Goal: Navigation & Orientation: Understand site structure

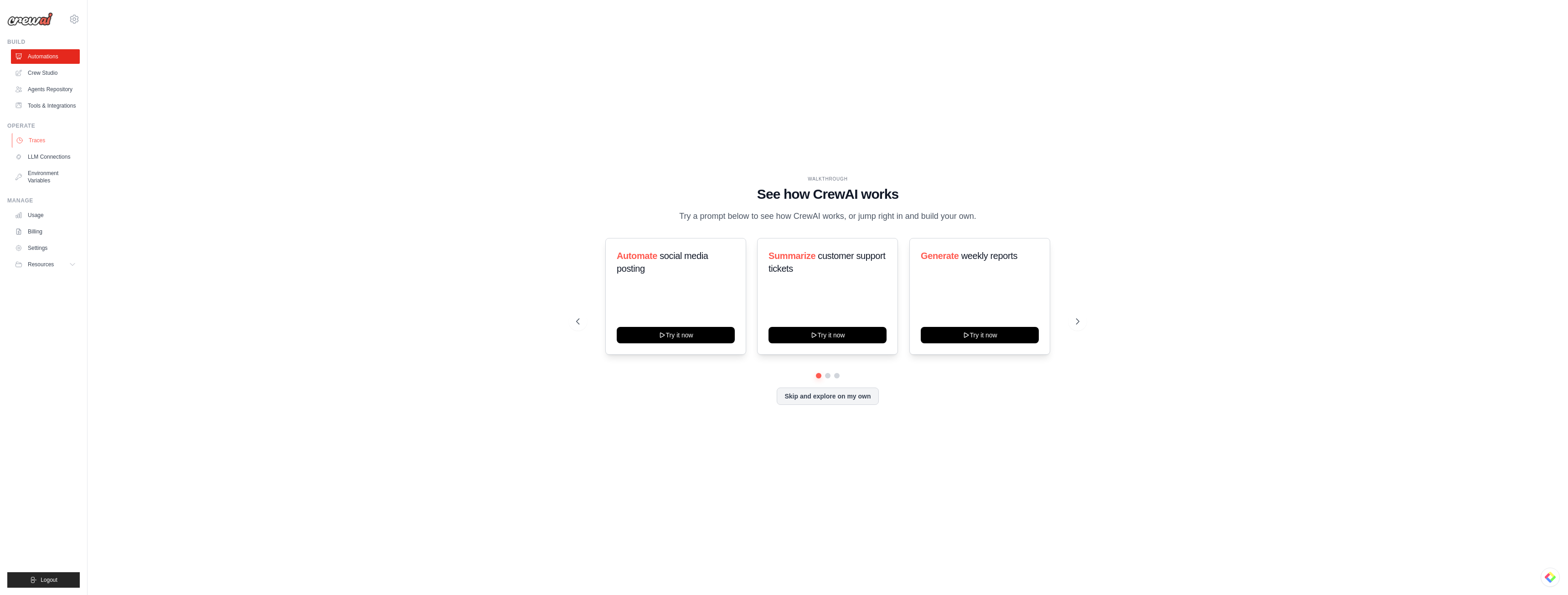
click at [48, 141] on link "Traces" at bounding box center [46, 141] width 69 height 15
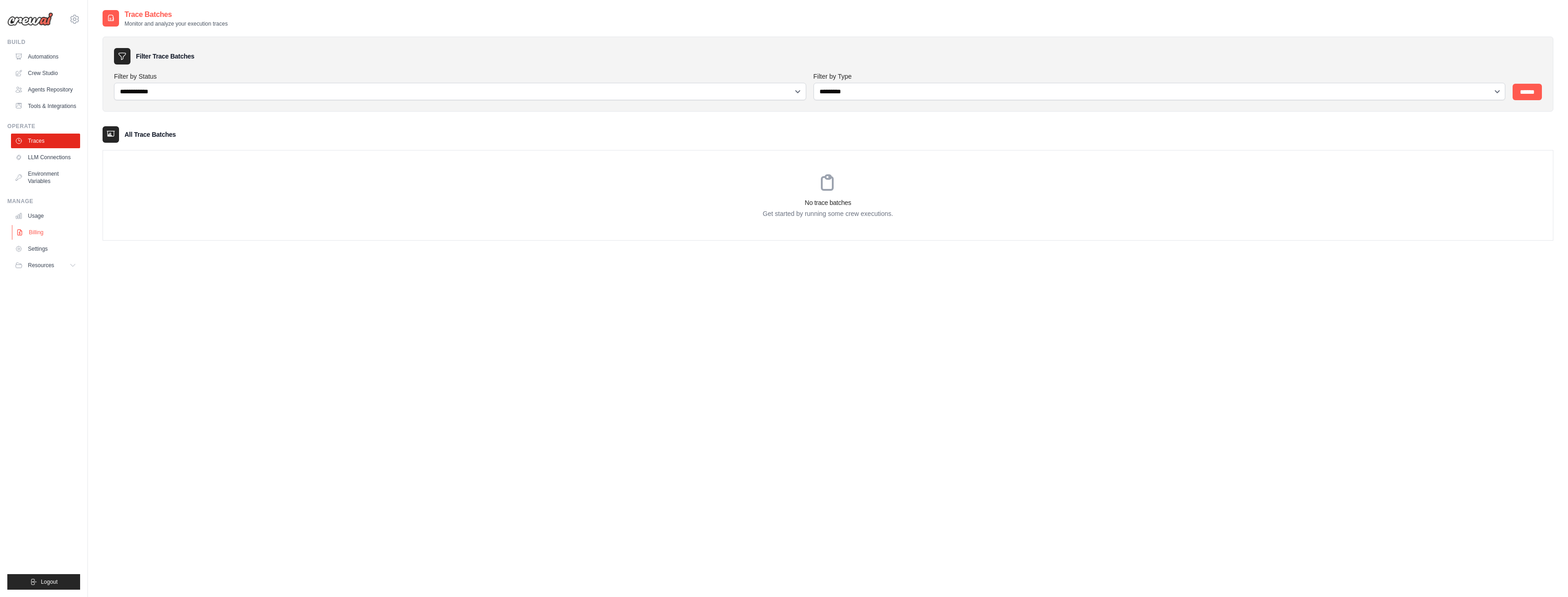
click at [43, 233] on link "Billing" at bounding box center [46, 232] width 69 height 15
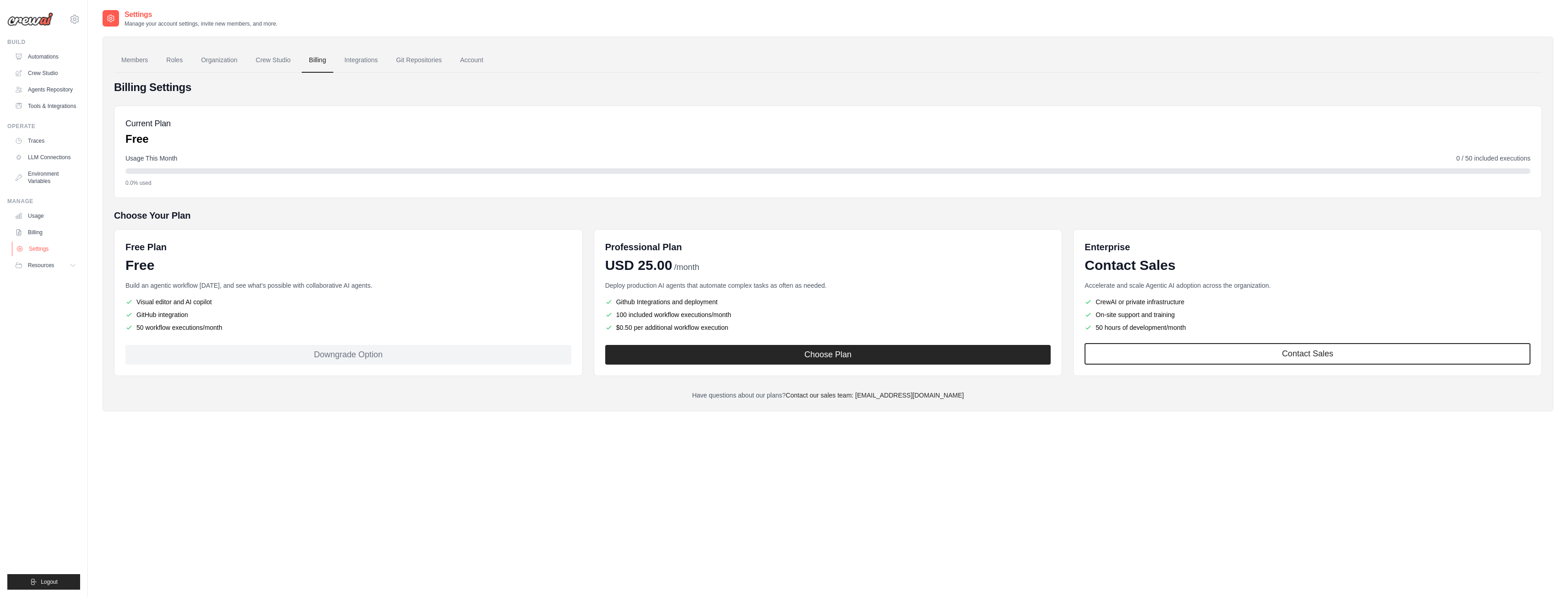
click at [49, 251] on link "Settings" at bounding box center [46, 249] width 69 height 15
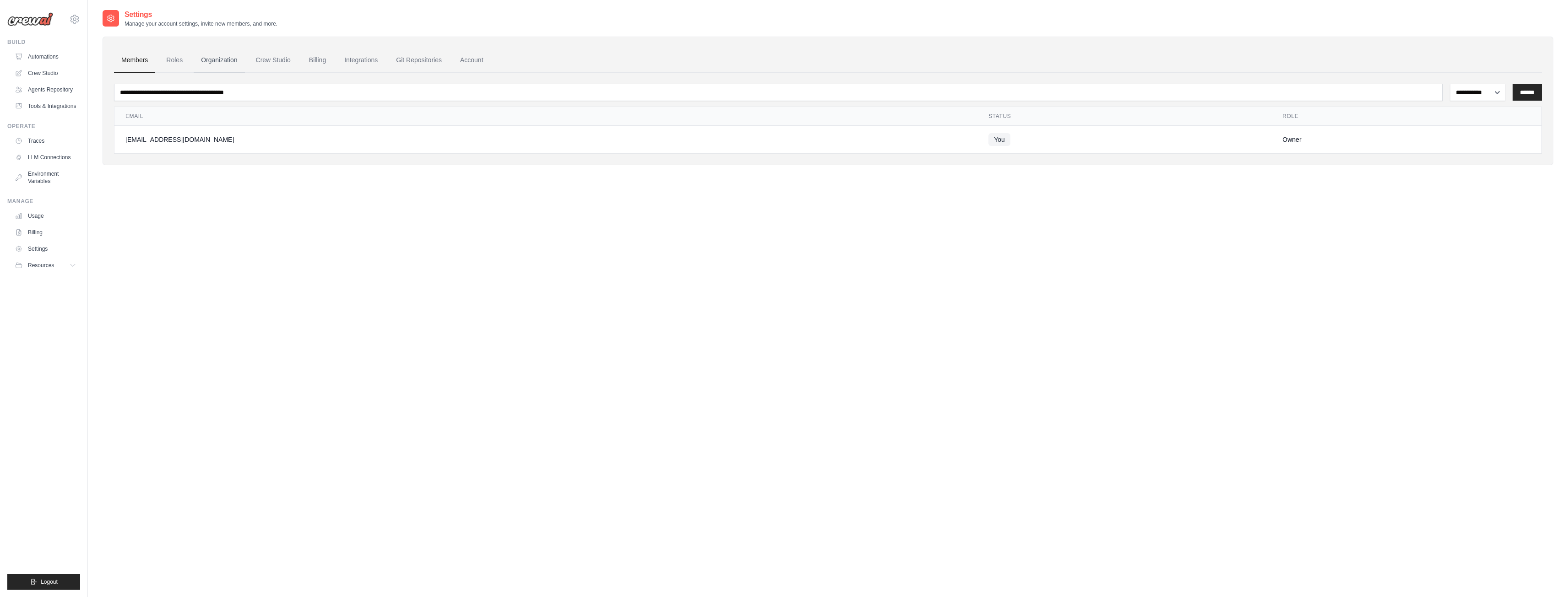
click at [211, 57] on link "Organization" at bounding box center [219, 60] width 51 height 24
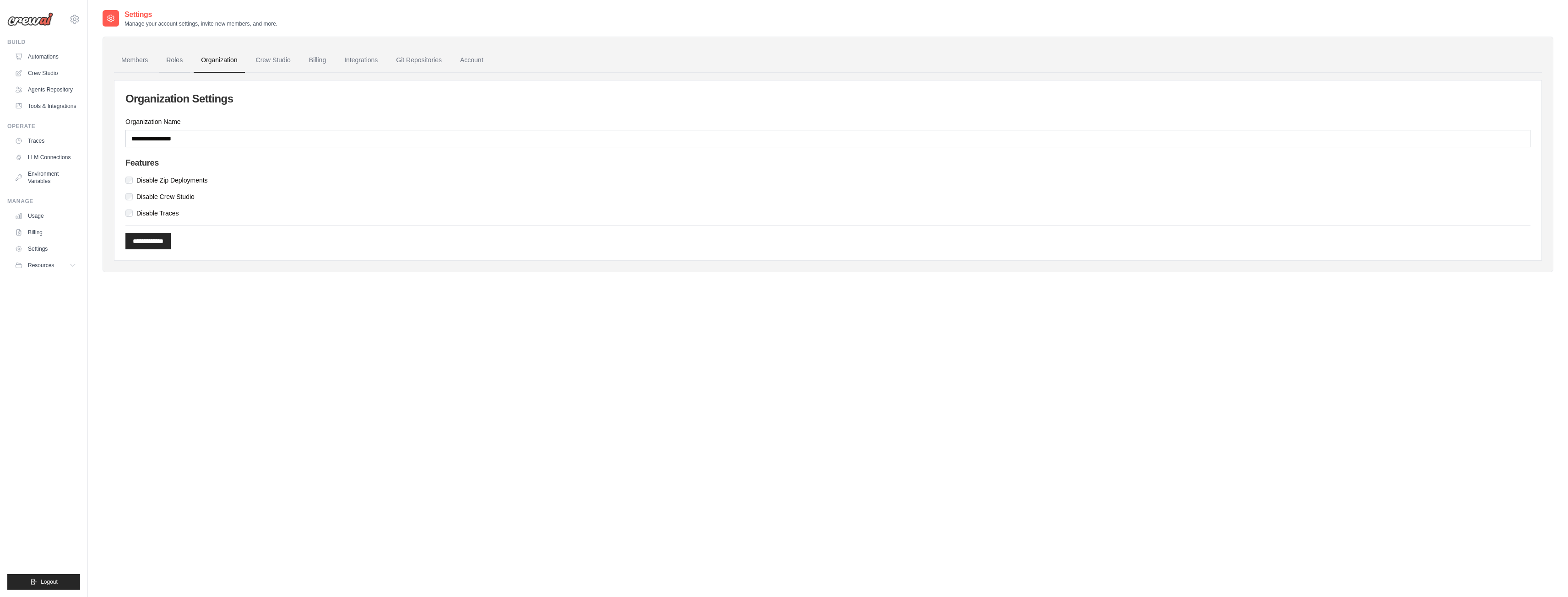
click at [177, 64] on link "Roles" at bounding box center [174, 60] width 31 height 24
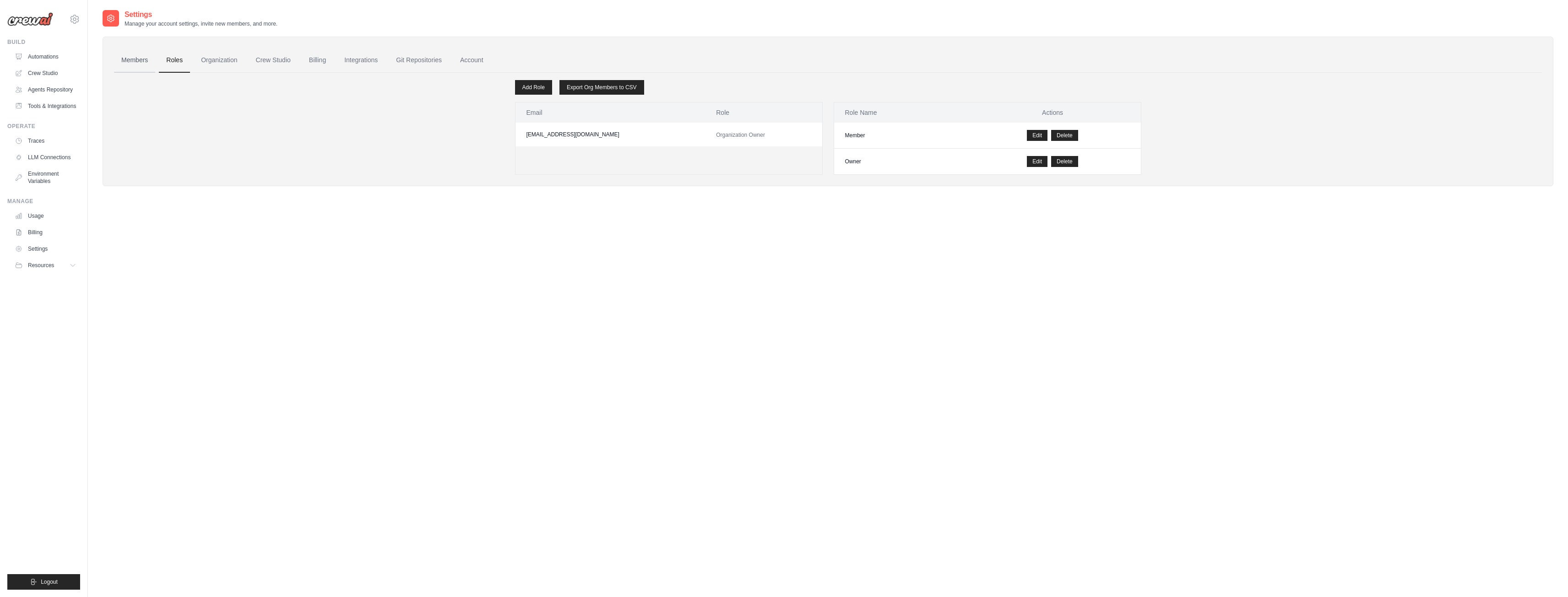
click at [137, 67] on link "Members" at bounding box center [134, 60] width 41 height 24
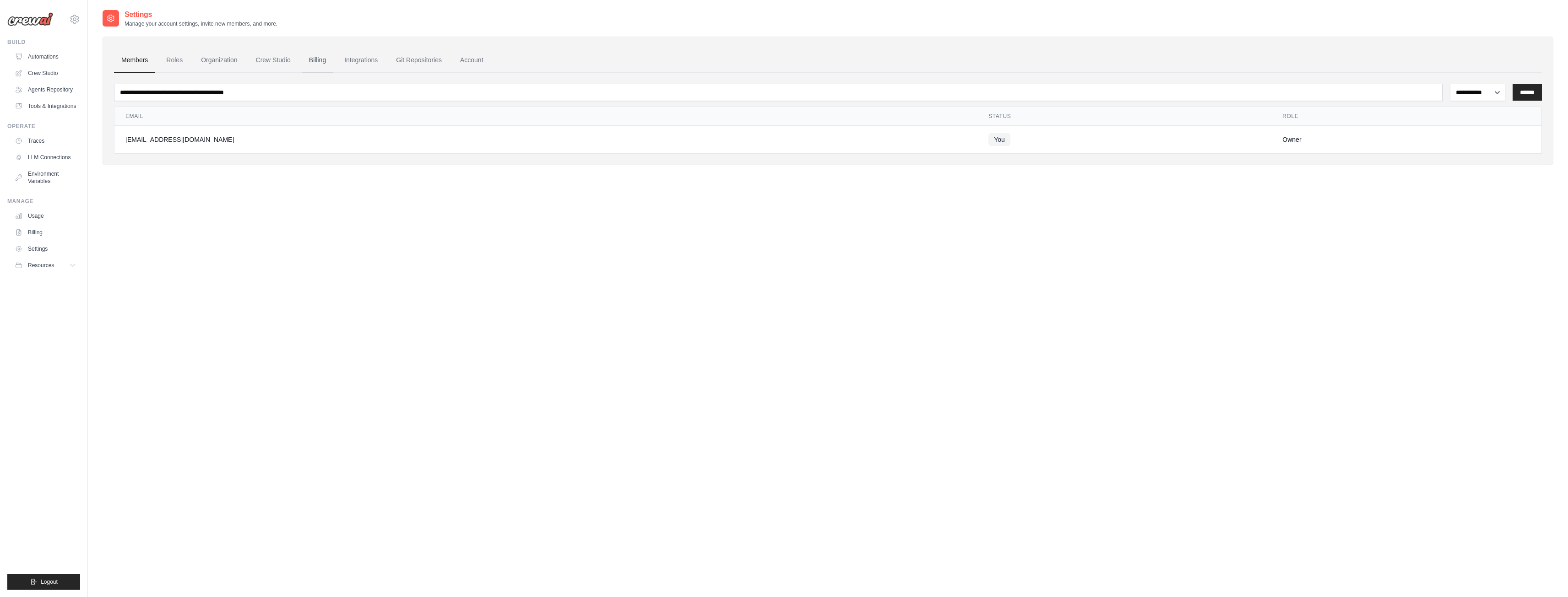
click at [304, 56] on link "Billing" at bounding box center [317, 60] width 32 height 24
click at [371, 56] on link "Integrations" at bounding box center [361, 60] width 48 height 24
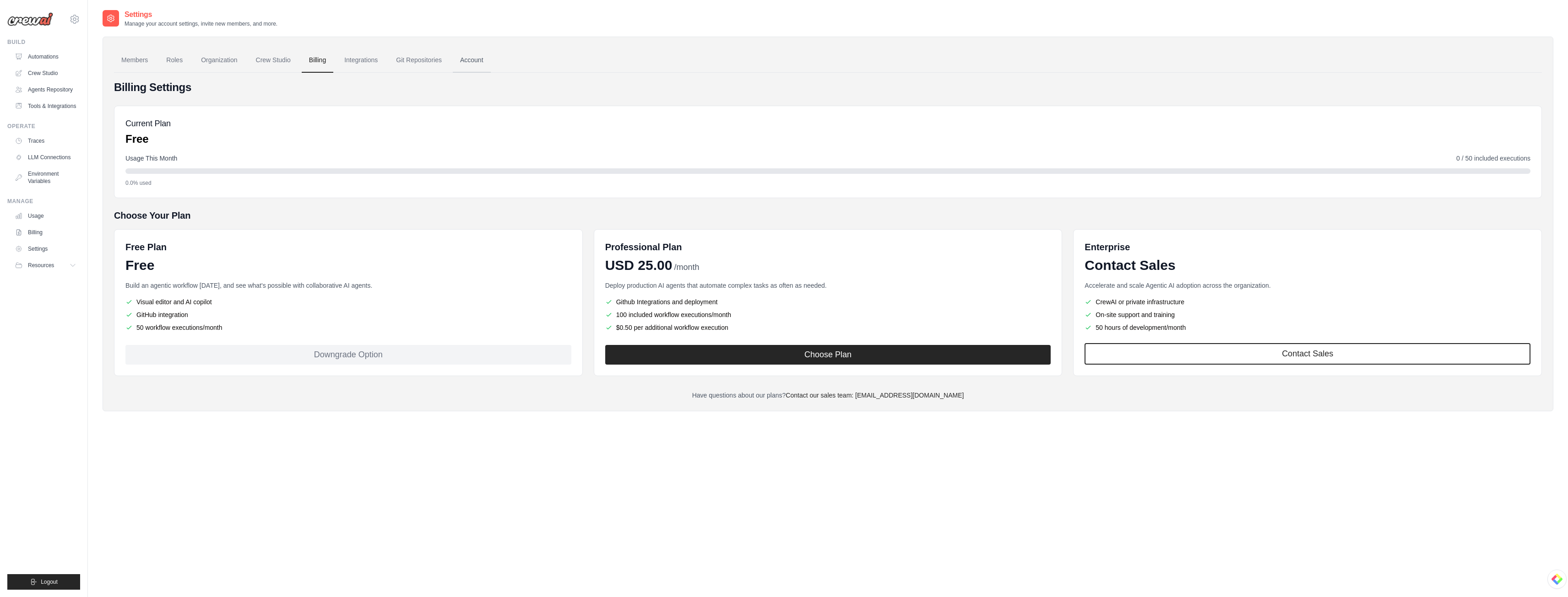
click at [475, 59] on link "Account" at bounding box center [472, 60] width 38 height 24
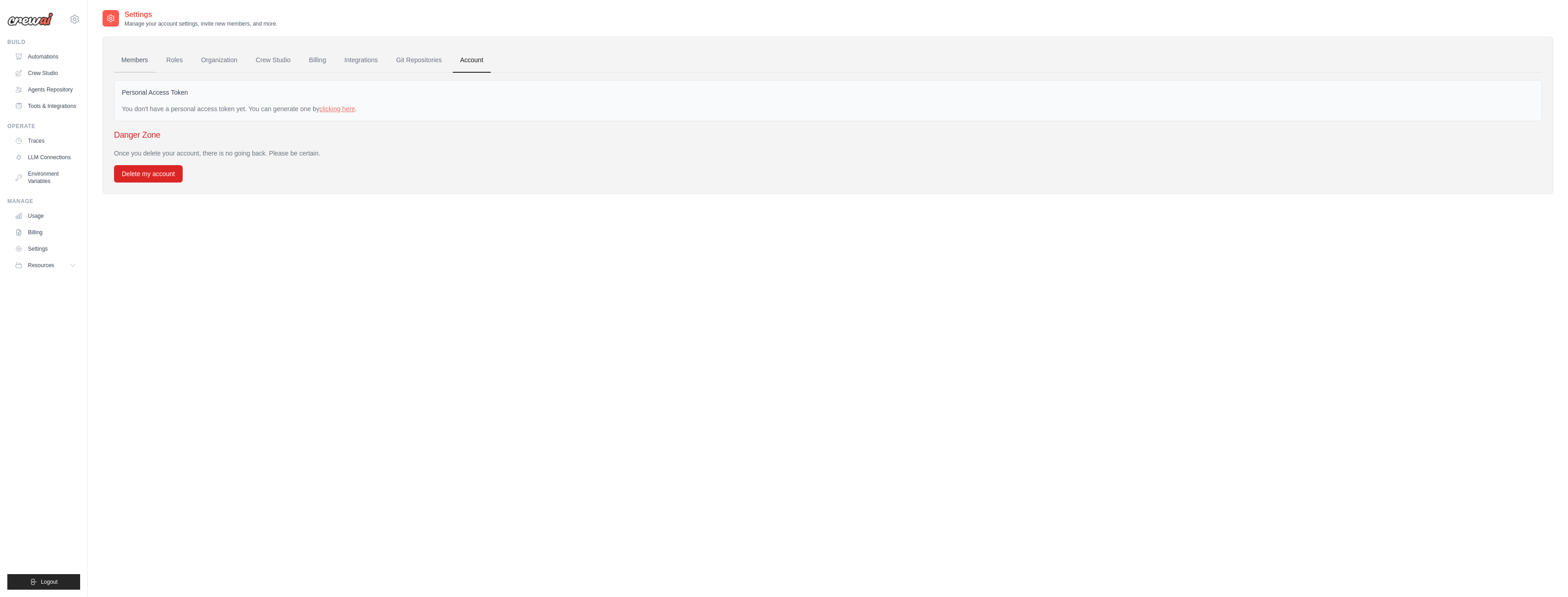
click at [136, 62] on link "Members" at bounding box center [134, 60] width 41 height 24
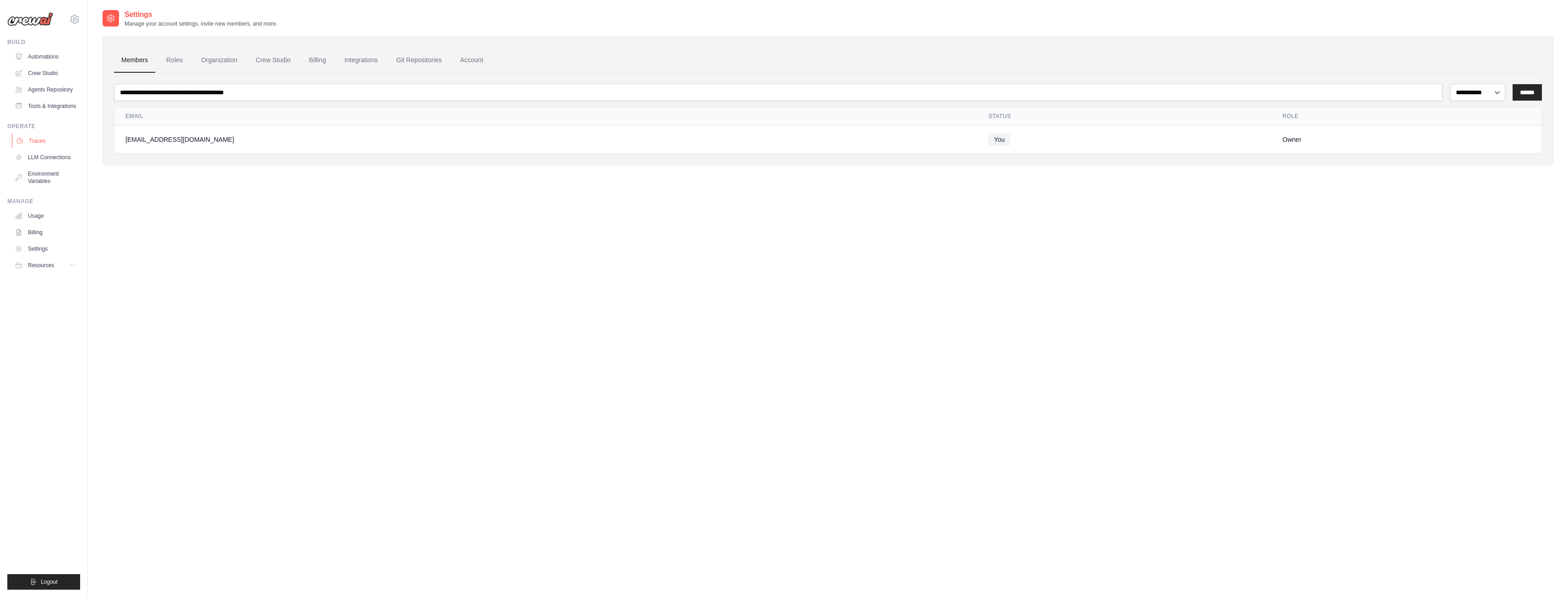
click at [40, 141] on link "Traces" at bounding box center [46, 141] width 69 height 15
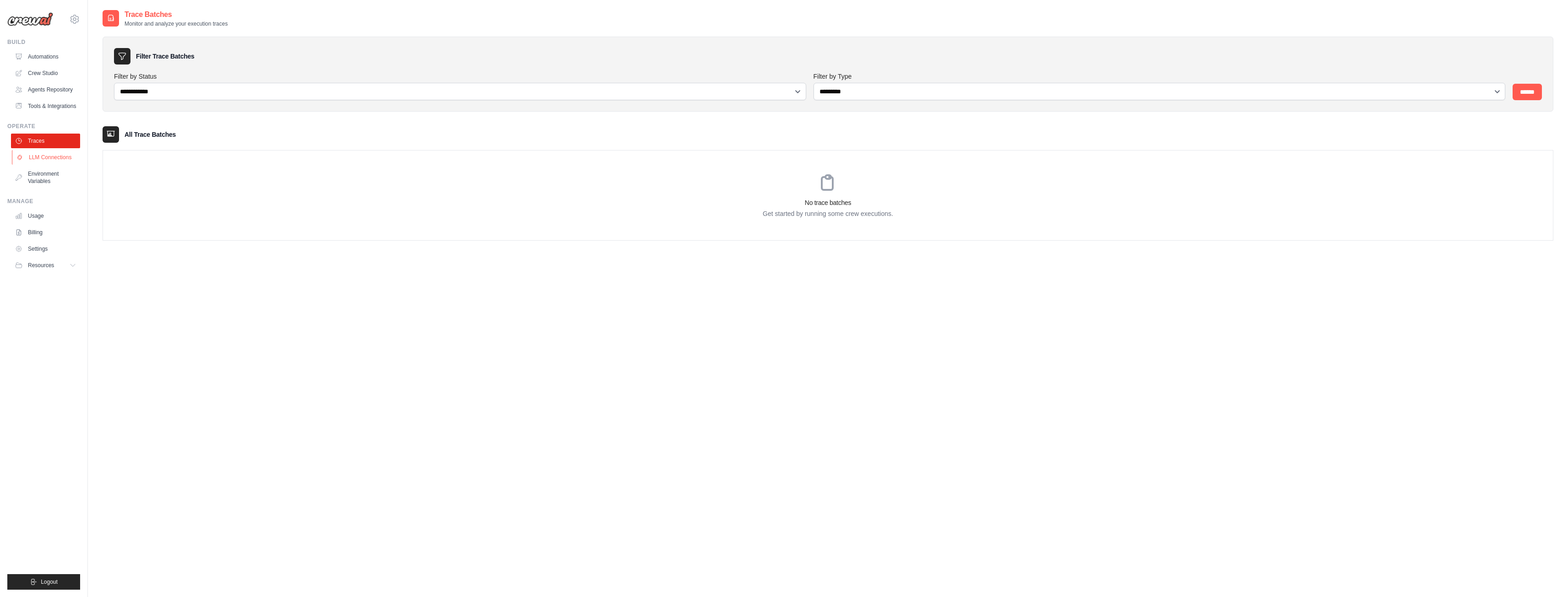
click at [46, 161] on link "LLM Connections" at bounding box center [46, 158] width 69 height 15
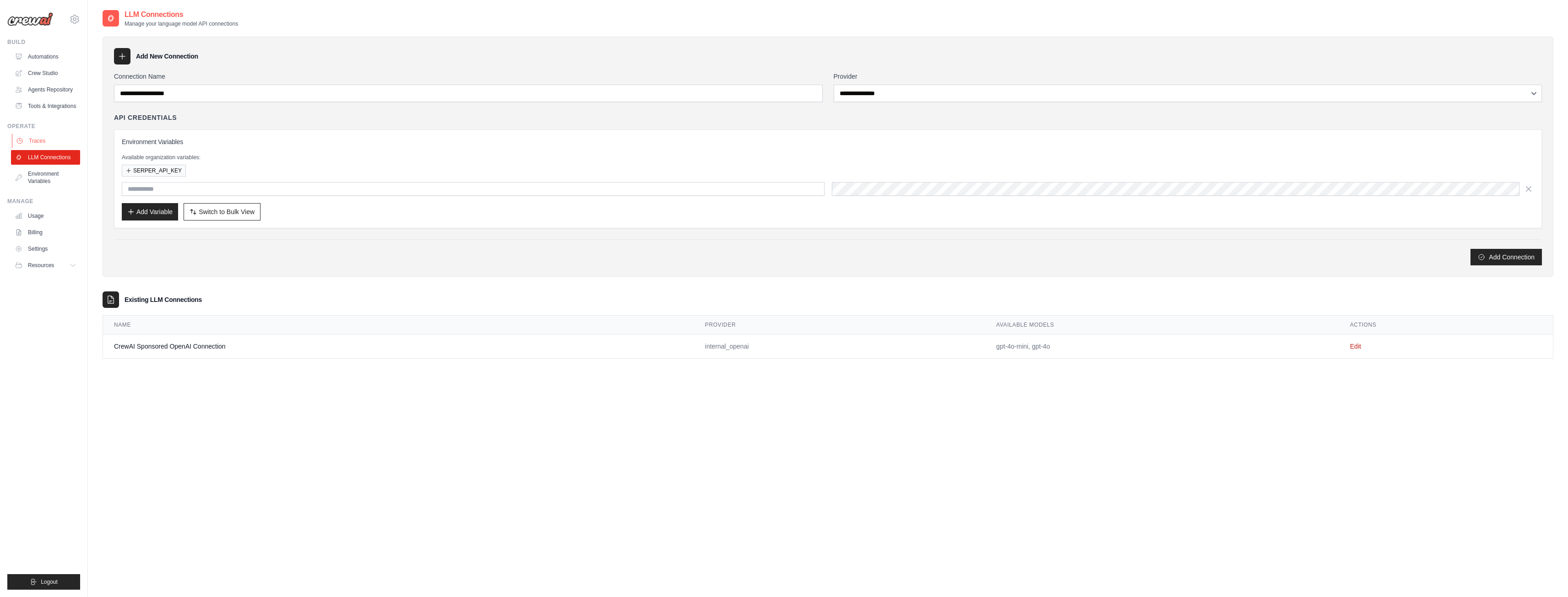
click at [46, 141] on link "Traces" at bounding box center [46, 141] width 69 height 15
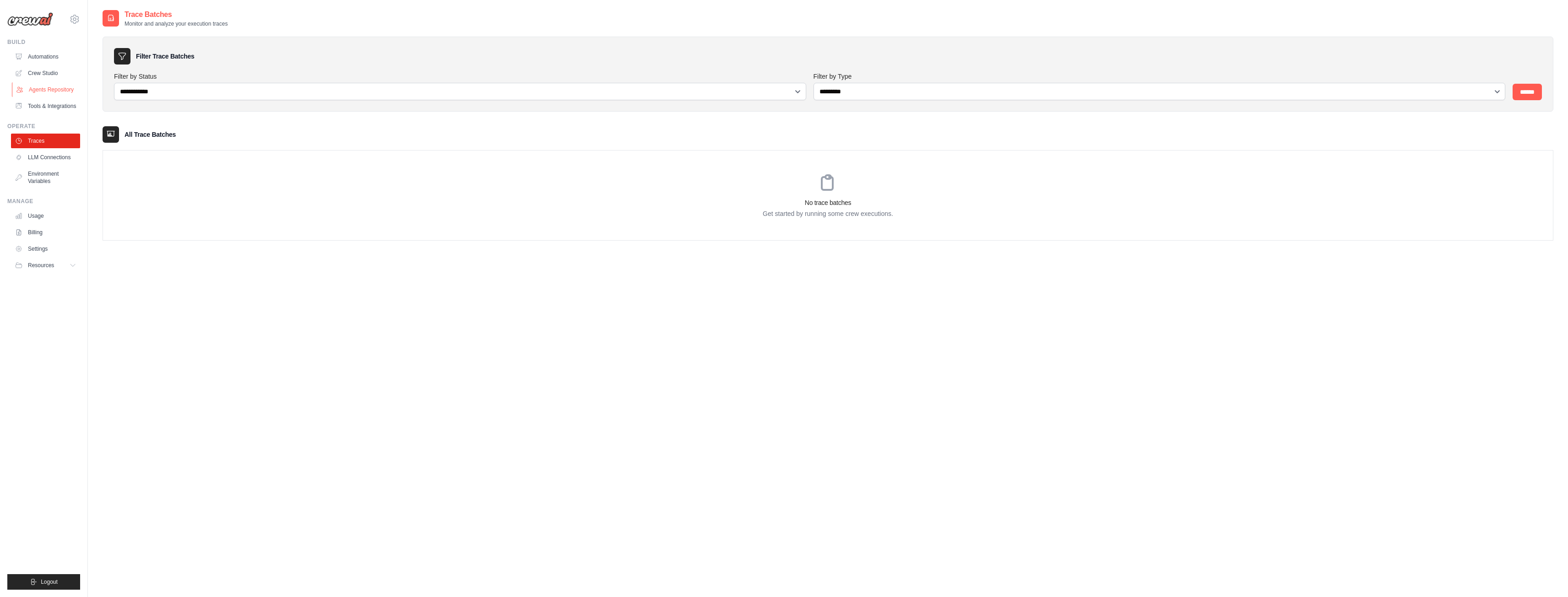
click at [51, 83] on link "Agents Repository" at bounding box center [46, 90] width 69 height 15
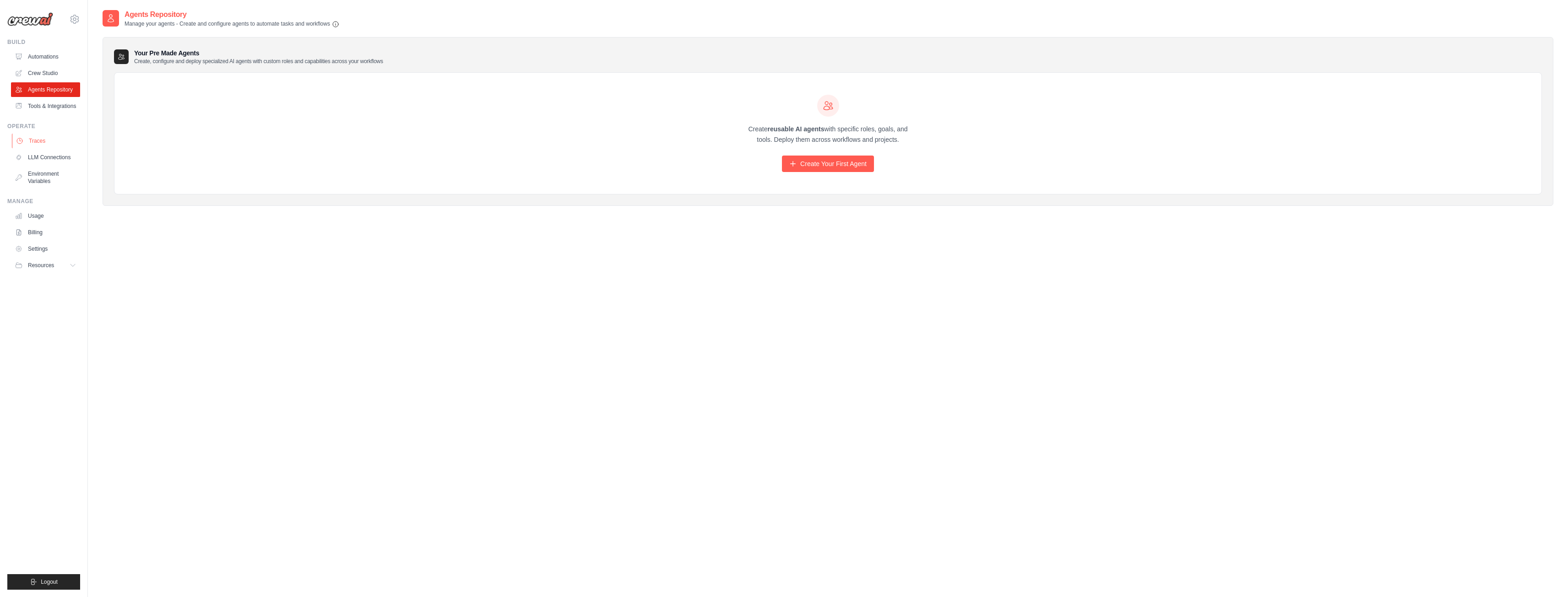
click at [41, 143] on link "Traces" at bounding box center [46, 141] width 69 height 15
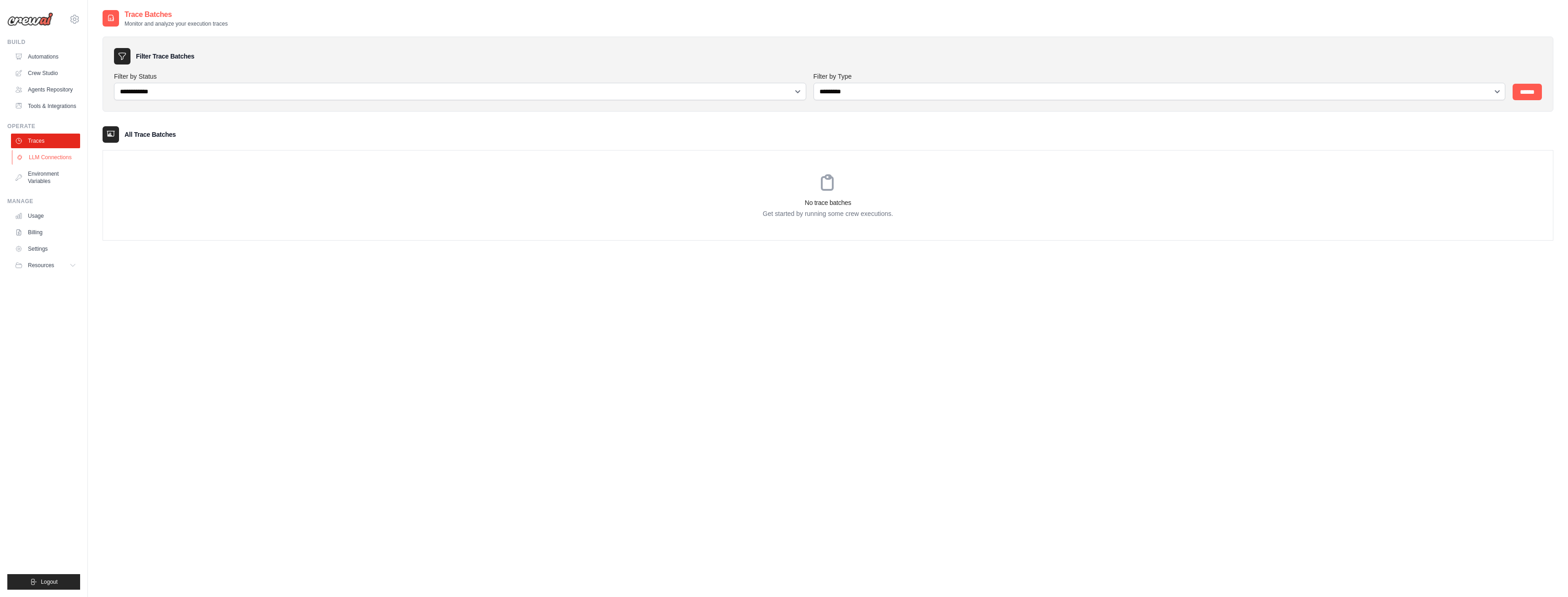
click at [42, 153] on link "LLM Connections" at bounding box center [46, 158] width 69 height 15
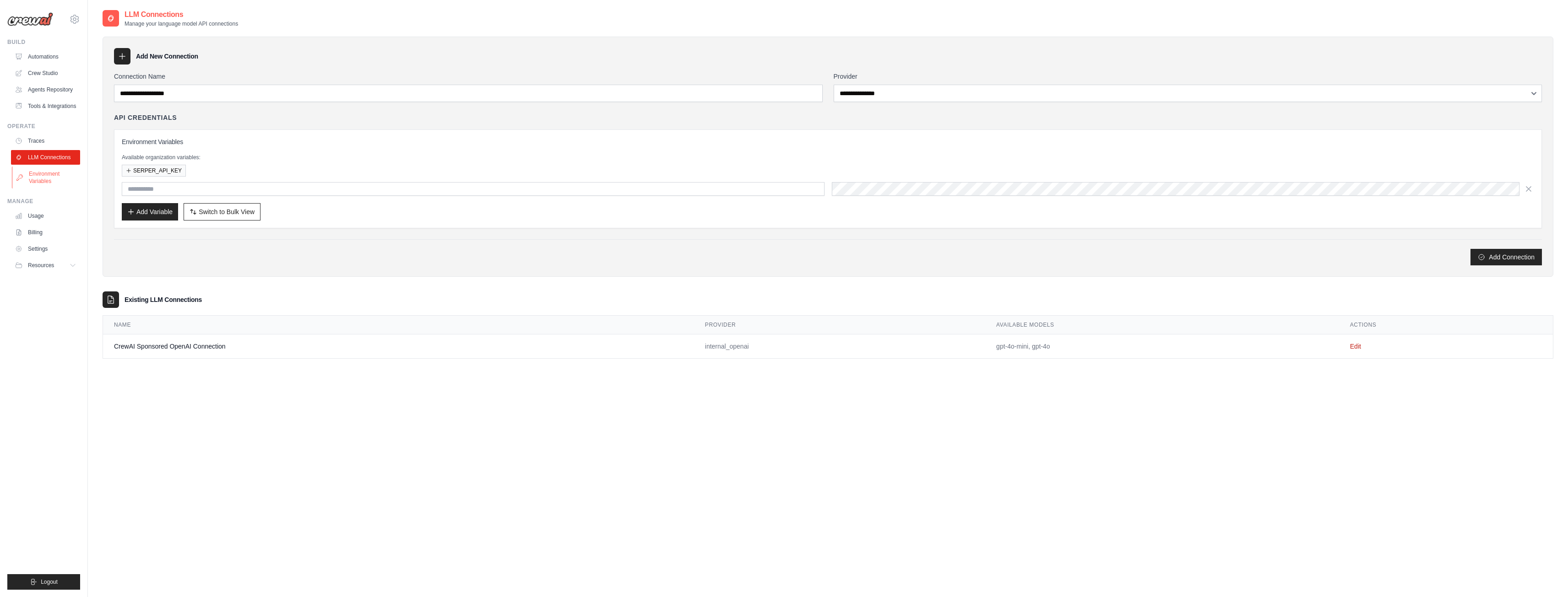
click at [46, 174] on link "Environment Variables" at bounding box center [46, 178] width 69 height 22
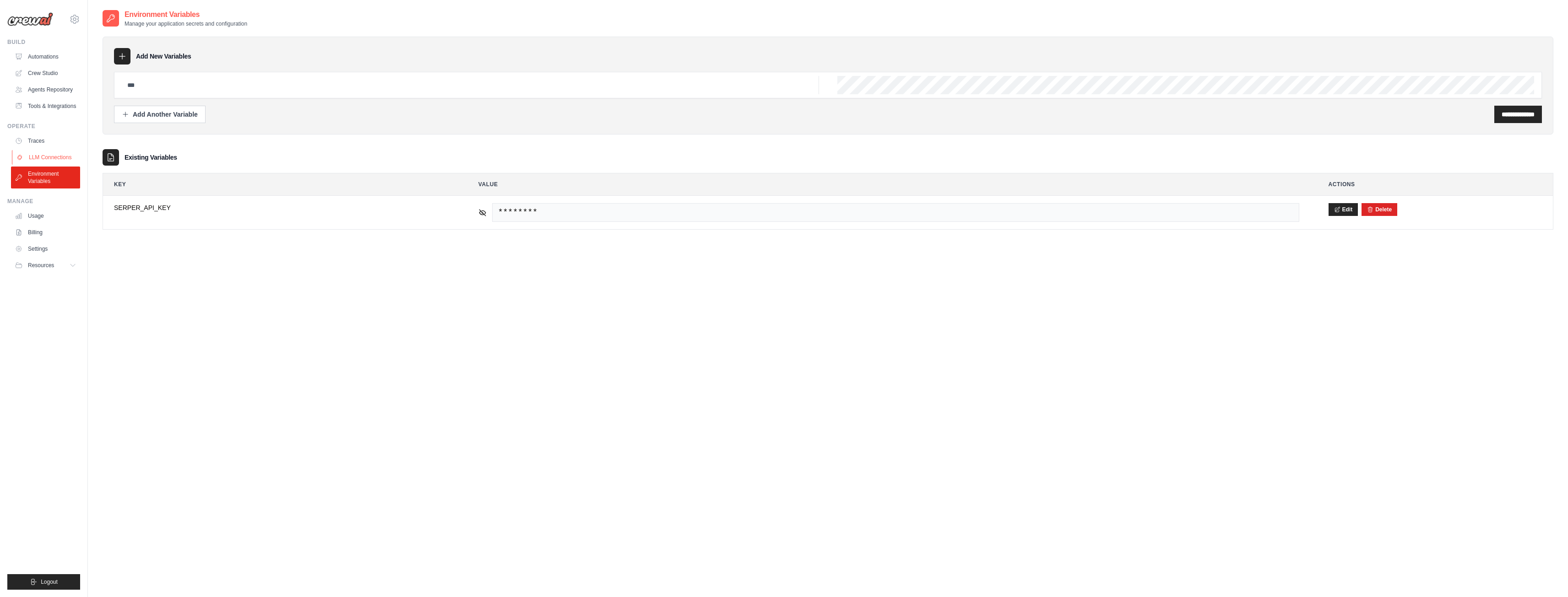
click at [53, 158] on link "LLM Connections" at bounding box center [46, 158] width 69 height 15
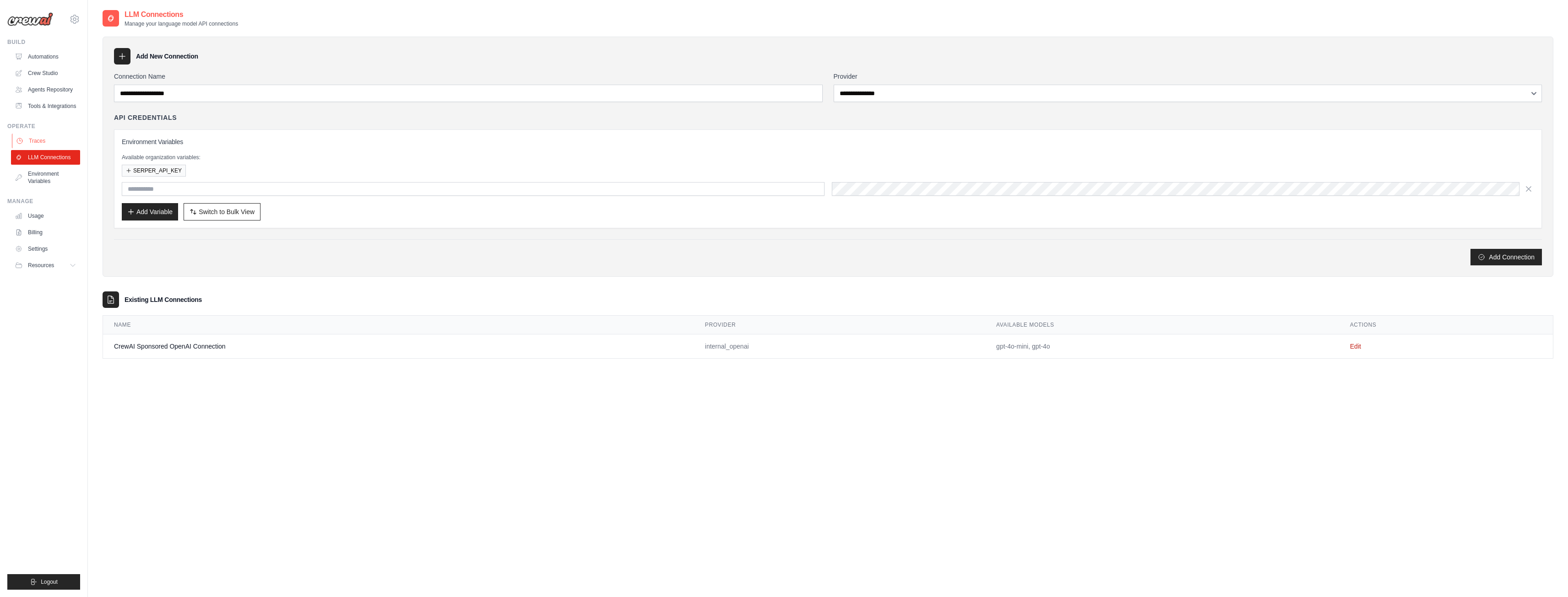
click at [56, 141] on link "Traces" at bounding box center [46, 141] width 69 height 15
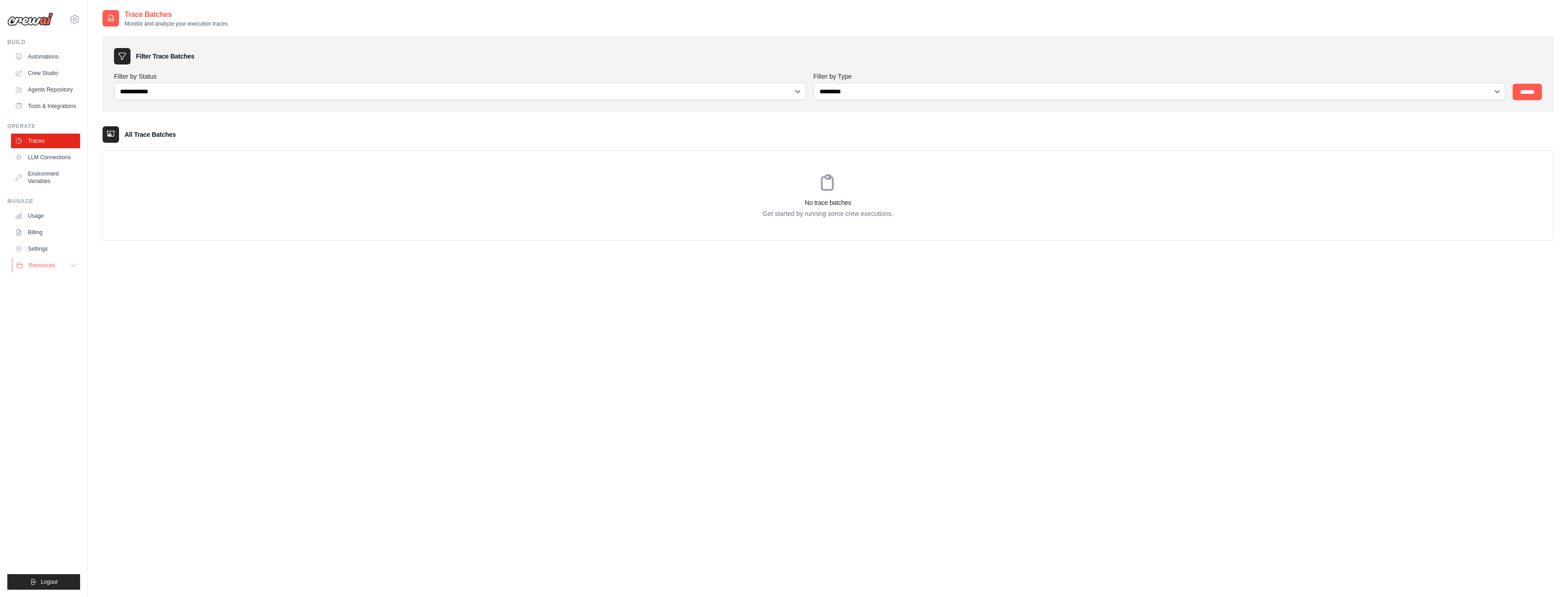
click at [46, 266] on span "Resources" at bounding box center [42, 265] width 26 height 7
click at [46, 262] on span "Resources" at bounding box center [42, 265] width 26 height 7
click at [79, 23] on icon at bounding box center [75, 19] width 11 height 11
click at [50, 104] on link "Tools & Integrations" at bounding box center [46, 106] width 69 height 15
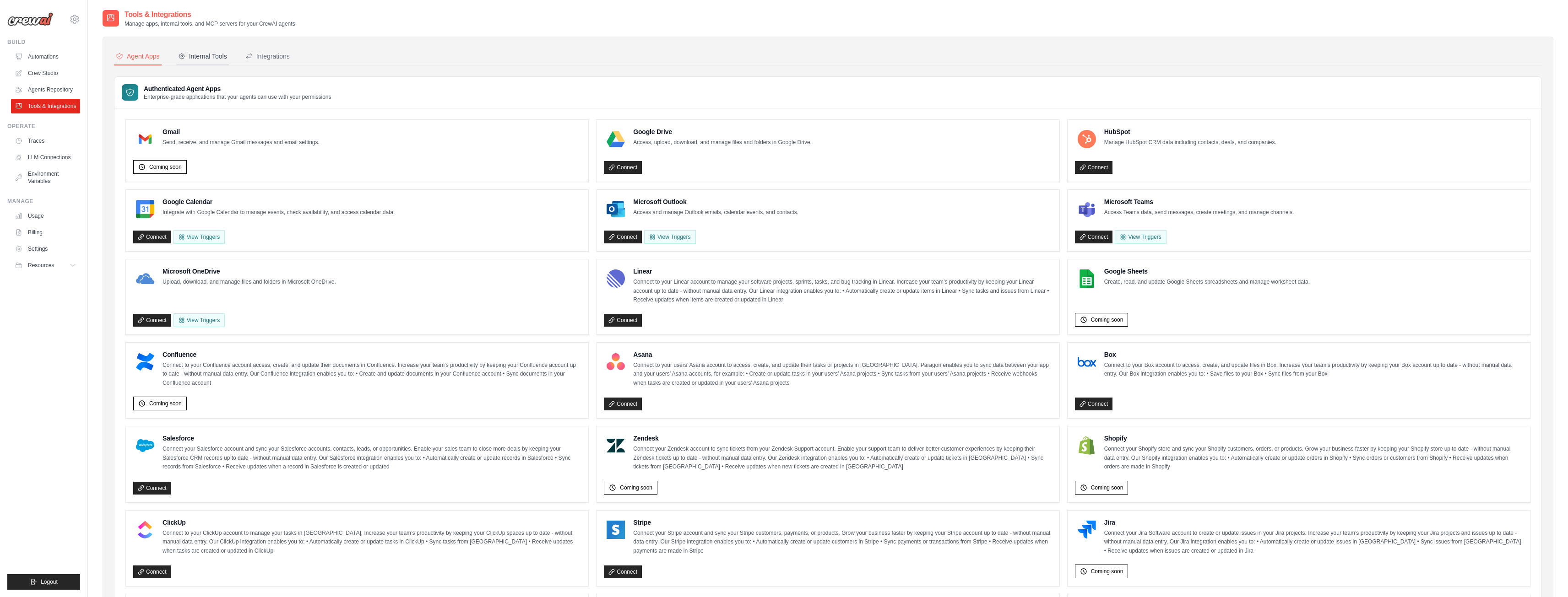
click at [208, 52] on div "Internal Tools" at bounding box center [202, 56] width 49 height 9
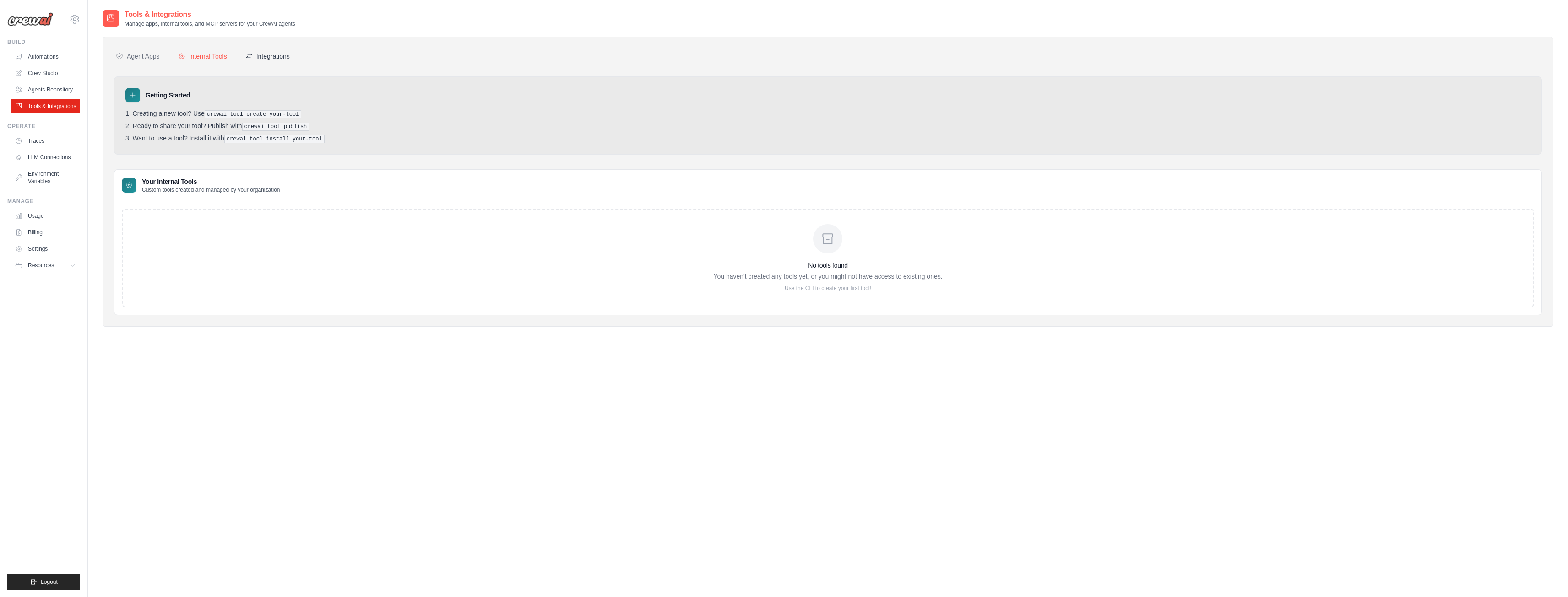
click at [279, 57] on div "Integrations" at bounding box center [267, 56] width 45 height 9
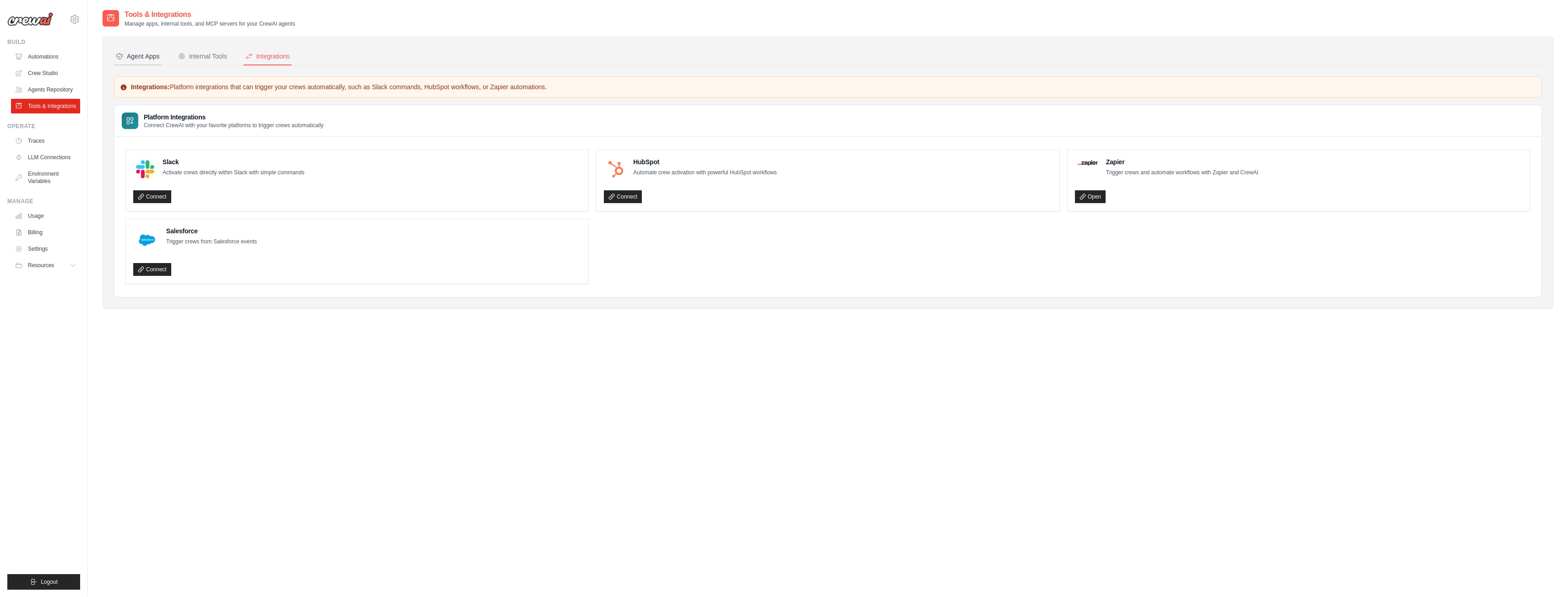
click at [134, 50] on button "Agent Apps" at bounding box center [138, 57] width 48 height 17
